Goal: Task Accomplishment & Management: Use online tool/utility

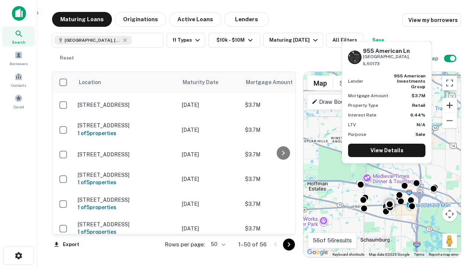
click at [450, 105] on button "Zoom in" at bounding box center [449, 105] width 15 height 15
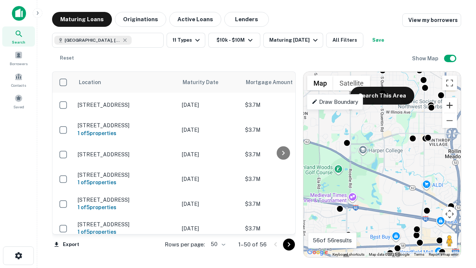
click at [450, 105] on button "Zoom in" at bounding box center [449, 105] width 15 height 15
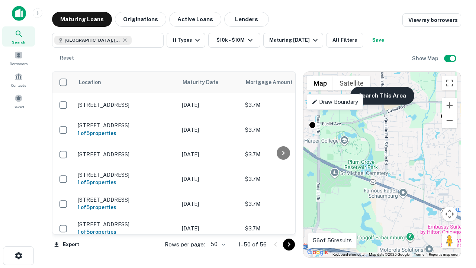
click at [382, 96] on button "Search This Area" at bounding box center [383, 96] width 64 height 18
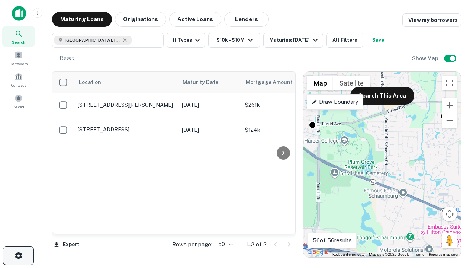
click at [18, 256] on icon "button" at bounding box center [18, 255] width 9 height 9
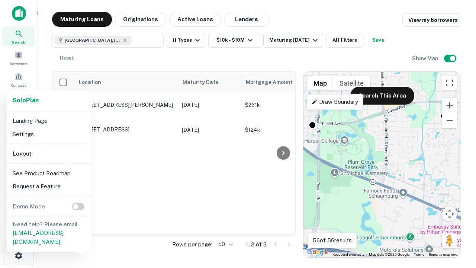
click at [49, 153] on li "Logout" at bounding box center [50, 153] width 80 height 13
